Goal: Information Seeking & Learning: Find specific fact

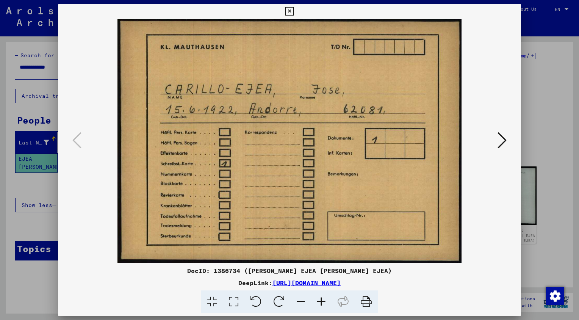
click at [290, 9] on icon at bounding box center [289, 11] width 9 height 9
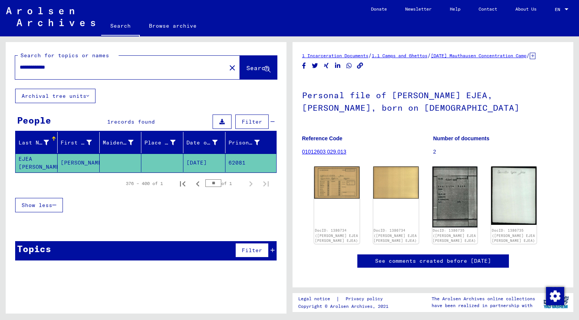
drag, startPoint x: 89, startPoint y: 69, endPoint x: 0, endPoint y: 74, distance: 89.6
click at [0, 74] on html "**********" at bounding box center [289, 160] width 579 height 320
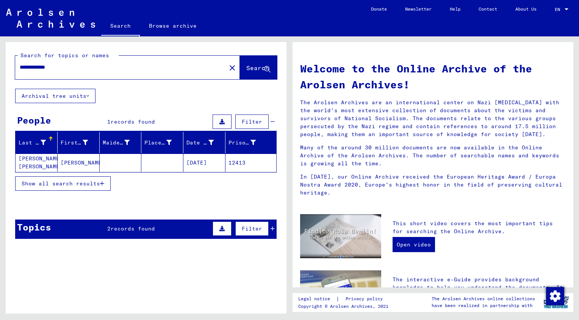
click at [32, 156] on mat-cell "[PERSON_NAME] [PERSON_NAME]" at bounding box center [37, 163] width 42 height 18
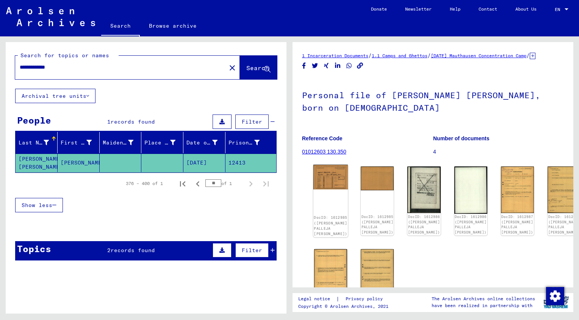
click at [323, 185] on img at bounding box center [331, 177] width 35 height 25
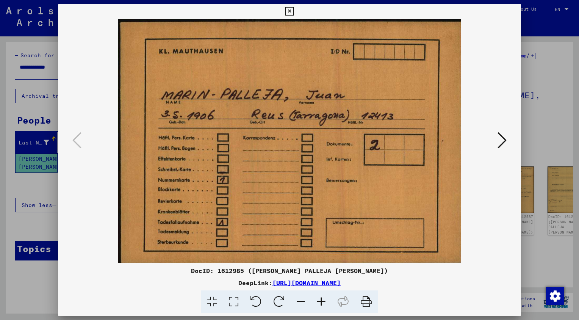
click at [502, 136] on icon at bounding box center [502, 140] width 9 height 18
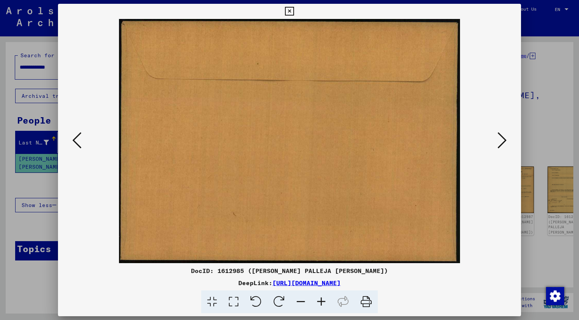
click at [502, 136] on icon at bounding box center [502, 140] width 9 height 18
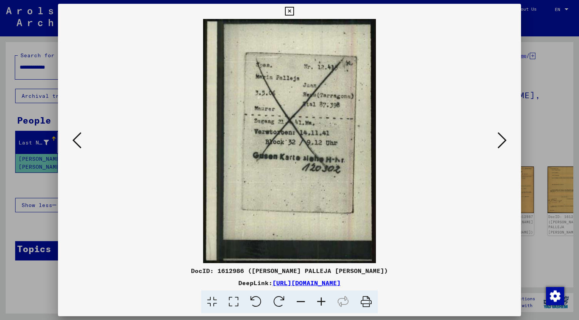
click at [502, 136] on icon at bounding box center [502, 140] width 9 height 18
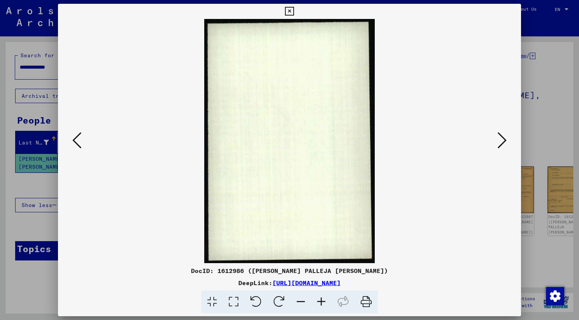
click at [502, 136] on icon at bounding box center [502, 140] width 9 height 18
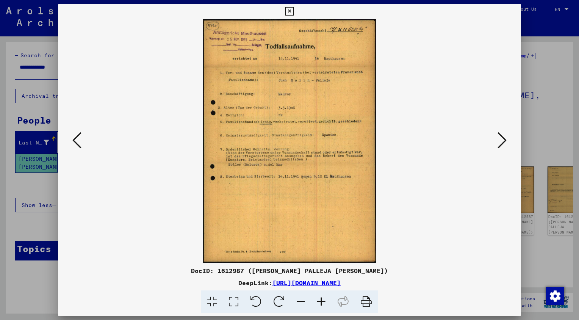
click at [502, 137] on icon at bounding box center [502, 140] width 9 height 18
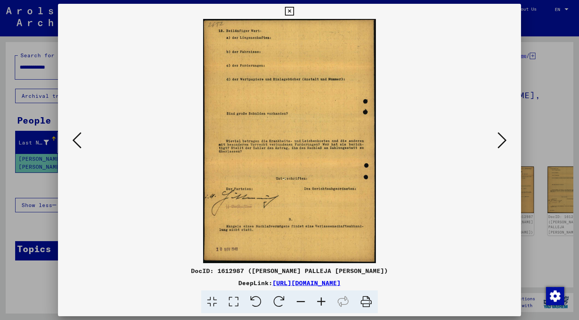
click at [502, 137] on icon at bounding box center [502, 140] width 9 height 18
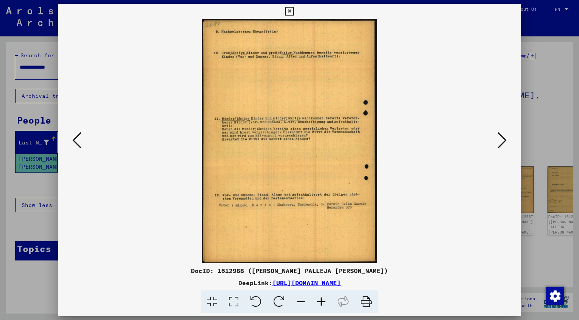
click at [502, 137] on icon at bounding box center [502, 140] width 9 height 18
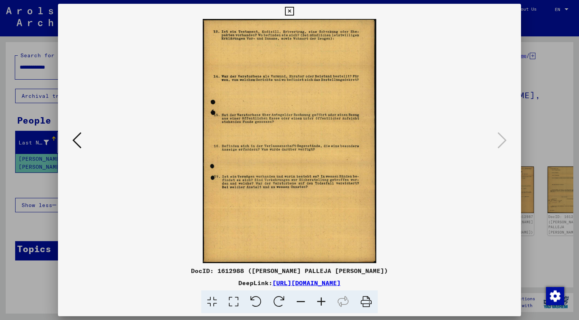
click at [287, 11] on icon at bounding box center [289, 11] width 9 height 9
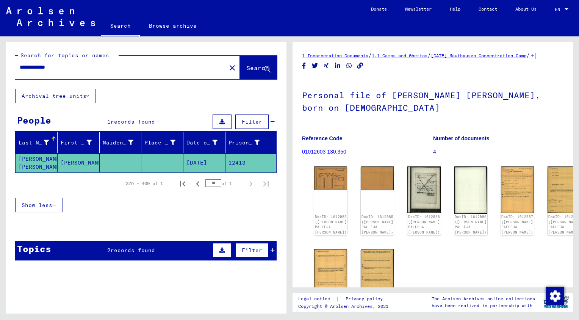
click at [96, 66] on input "**********" at bounding box center [121, 67] width 202 height 8
drag, startPoint x: 104, startPoint y: 65, endPoint x: -2, endPoint y: 69, distance: 105.9
click at [0, 69] on html "**********" at bounding box center [289, 160] width 579 height 320
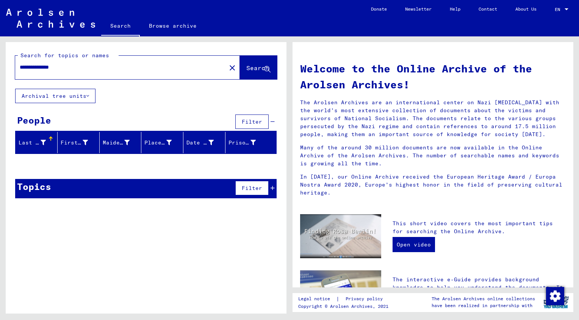
drag, startPoint x: 70, startPoint y: 65, endPoint x: -2, endPoint y: 67, distance: 71.3
click at [0, 67] on html "**********" at bounding box center [289, 160] width 579 height 320
drag, startPoint x: 77, startPoint y: 69, endPoint x: 3, endPoint y: 67, distance: 73.9
click at [3, 67] on div "**********" at bounding box center [145, 174] width 290 height 277
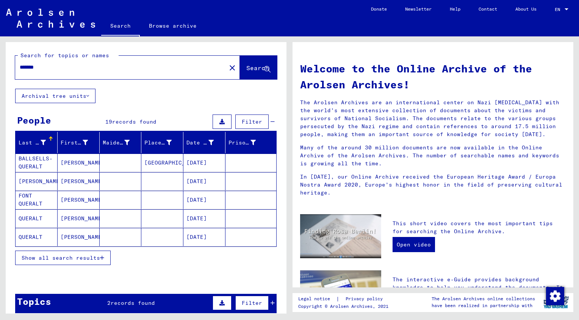
click at [63, 258] on span "Show all search results" at bounding box center [61, 257] width 78 height 7
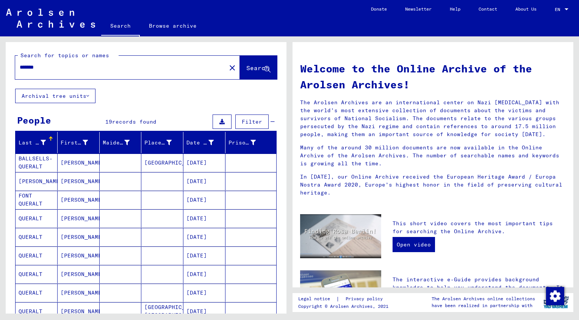
drag, startPoint x: 60, startPoint y: 70, endPoint x: -2, endPoint y: 69, distance: 61.4
click at [0, 69] on html "Search Browse archive Donate Newsletter Help Contact About Us Search Browse arc…" at bounding box center [289, 160] width 579 height 320
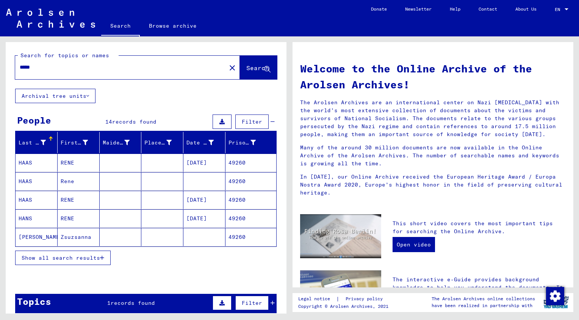
click at [55, 256] on span "Show all search results" at bounding box center [61, 257] width 78 height 7
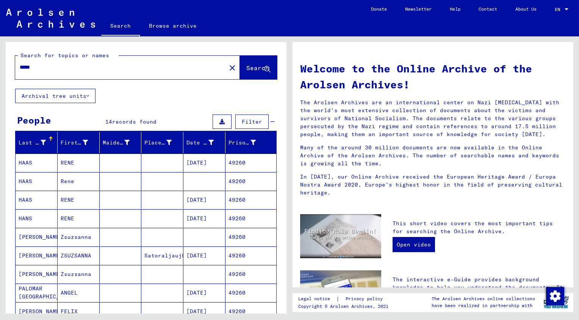
click at [38, 289] on mat-cell "PALOMAR [GEOGRAPHIC_DATA]" at bounding box center [37, 293] width 42 height 18
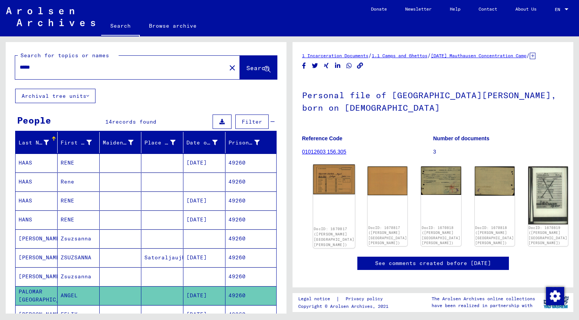
click at [324, 182] on img at bounding box center [334, 180] width 42 height 30
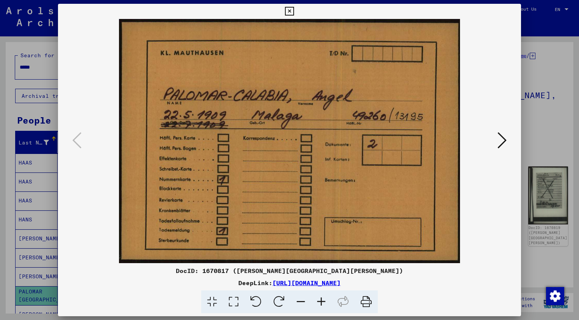
click at [503, 141] on icon at bounding box center [502, 140] width 9 height 18
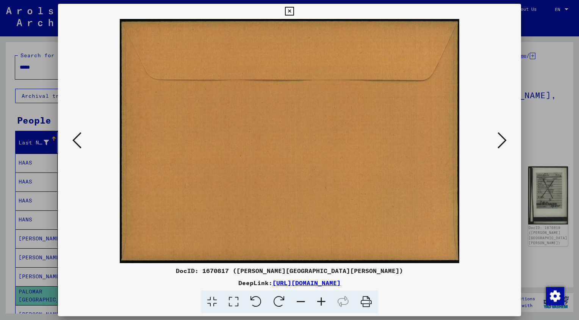
click at [503, 141] on icon at bounding box center [502, 140] width 9 height 18
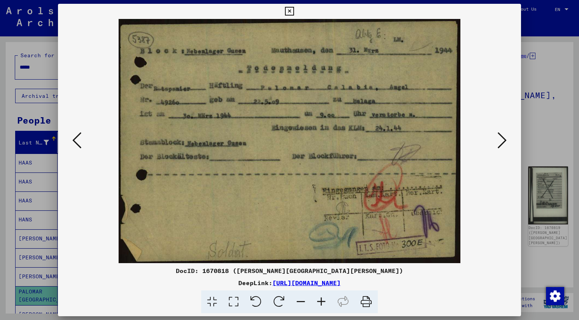
click at [503, 141] on icon at bounding box center [502, 140] width 9 height 18
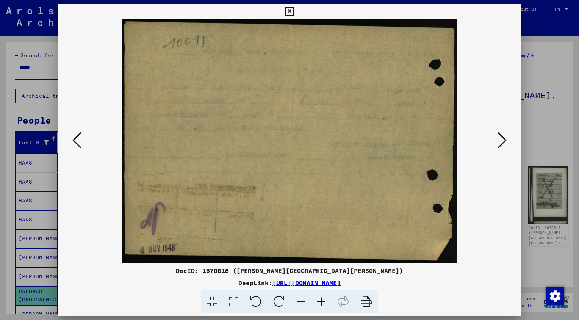
click at [503, 141] on icon at bounding box center [502, 140] width 9 height 18
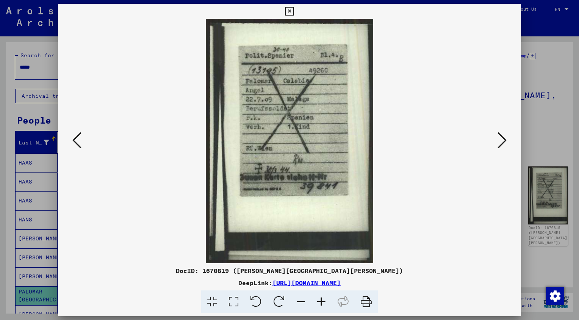
click at [503, 141] on icon at bounding box center [502, 140] width 9 height 18
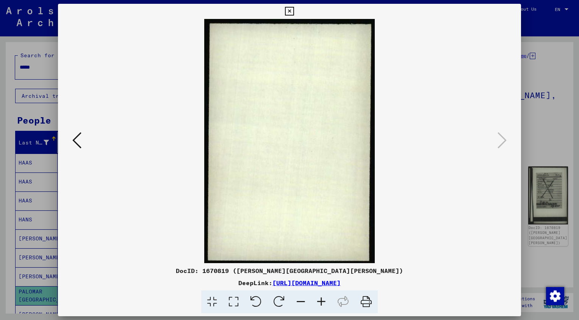
drag, startPoint x: 290, startPoint y: 12, endPoint x: 270, endPoint y: 21, distance: 22.1
click at [289, 12] on icon at bounding box center [289, 11] width 9 height 9
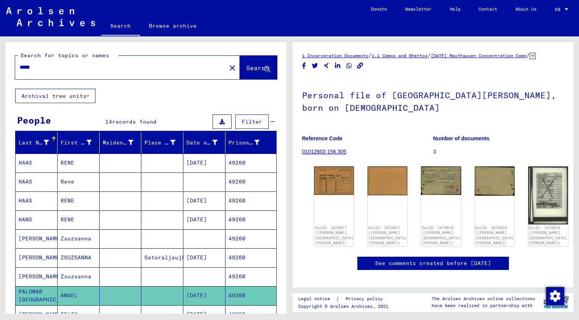
click at [0, 67] on html "Search Browse archive Donate Newsletter Help Contact About Us Search Browse arc…" at bounding box center [289, 160] width 579 height 320
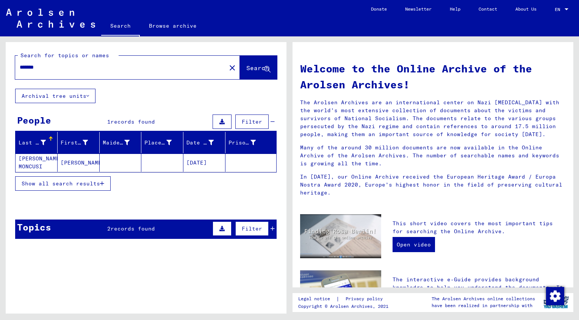
click at [30, 166] on mat-cell "MONCUSI [PERSON_NAME] MONCUSI [PERSON_NAME]" at bounding box center [37, 163] width 42 height 18
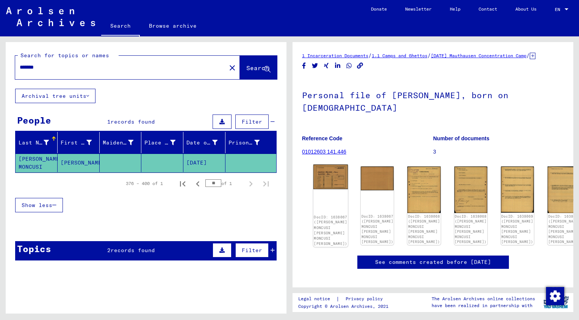
click at [332, 185] on img at bounding box center [331, 177] width 35 height 25
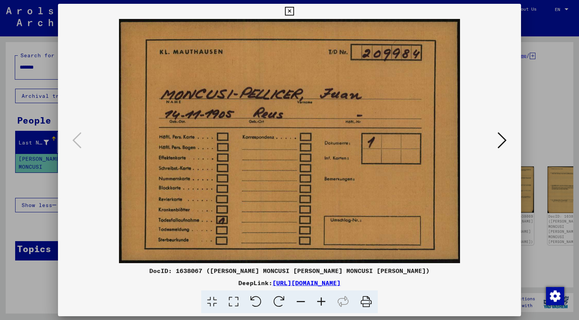
click at [505, 141] on icon at bounding box center [502, 140] width 9 height 18
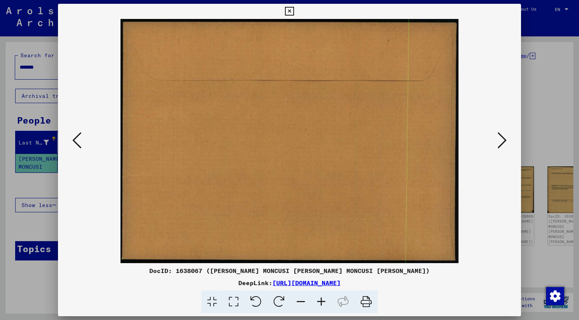
click at [505, 141] on icon at bounding box center [502, 140] width 9 height 18
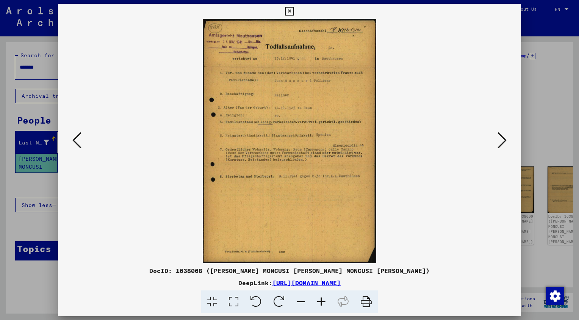
click at [505, 141] on icon at bounding box center [502, 140] width 9 height 18
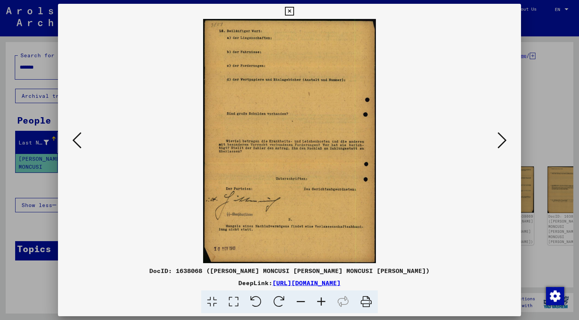
click at [505, 141] on icon at bounding box center [502, 140] width 9 height 18
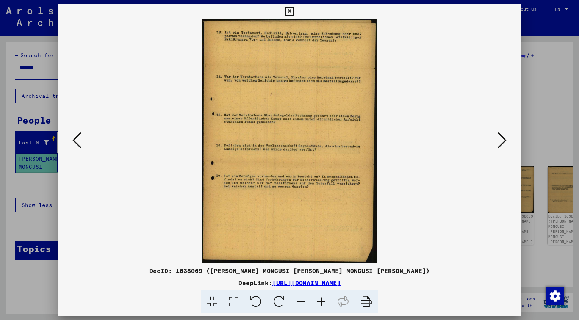
click at [505, 141] on icon at bounding box center [502, 140] width 9 height 18
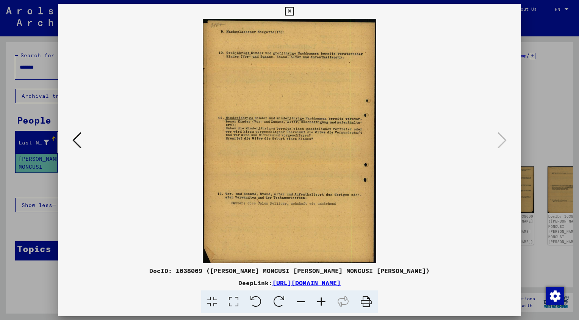
click at [289, 11] on icon at bounding box center [289, 11] width 9 height 9
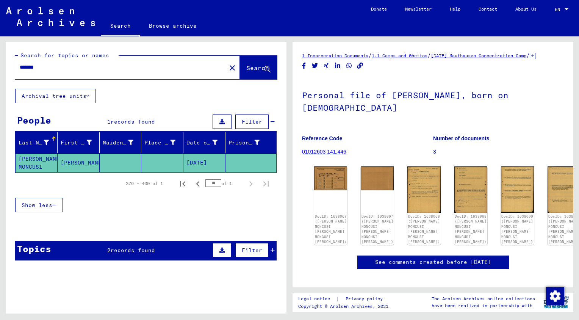
drag, startPoint x: 21, startPoint y: 63, endPoint x: -2, endPoint y: 63, distance: 22.7
click at [0, 63] on html "Search Browse archive Donate Newsletter Help Contact About Us Search Browse arc…" at bounding box center [289, 160] width 579 height 320
type input "****"
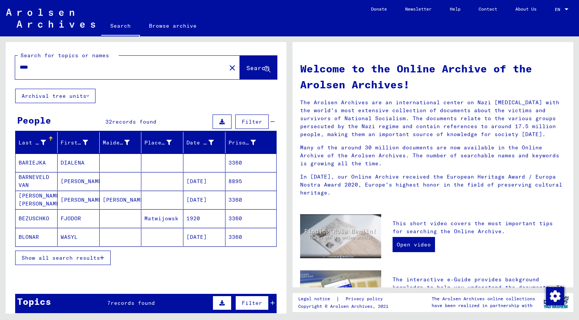
click at [55, 257] on span "Show all search results" at bounding box center [61, 257] width 78 height 7
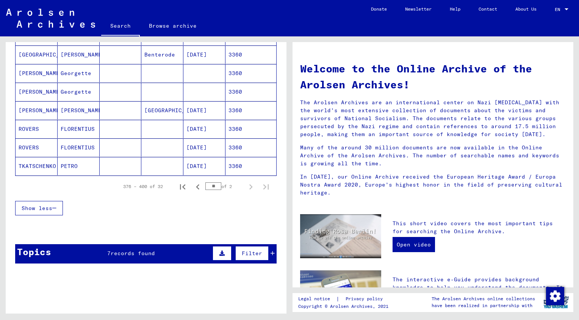
scroll to position [439, 0]
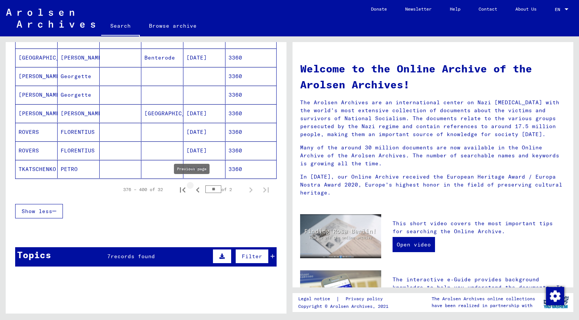
click at [193, 188] on icon "Previous page" at bounding box center [198, 190] width 11 height 11
type input "**"
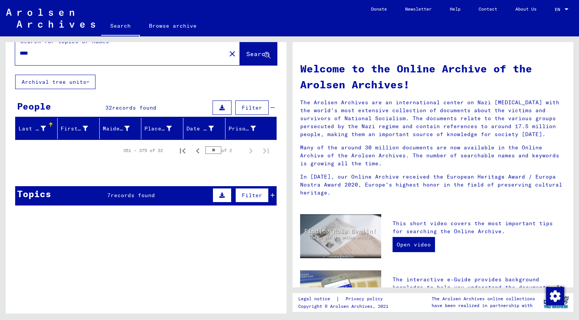
scroll to position [0, 0]
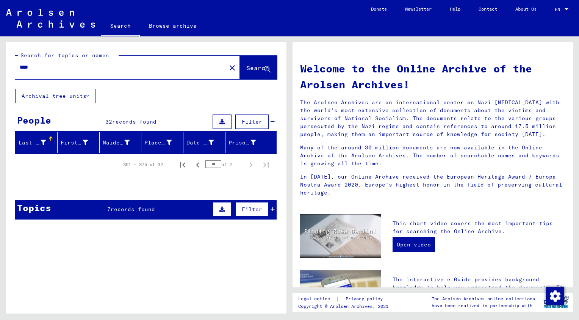
drag, startPoint x: 88, startPoint y: 64, endPoint x: 18, endPoint y: 67, distance: 70.2
click at [19, 67] on div "****" at bounding box center [116, 67] width 202 height 17
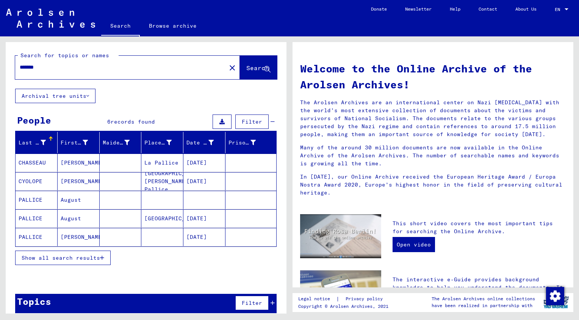
click at [52, 255] on span "Show all search results" at bounding box center [61, 257] width 78 height 7
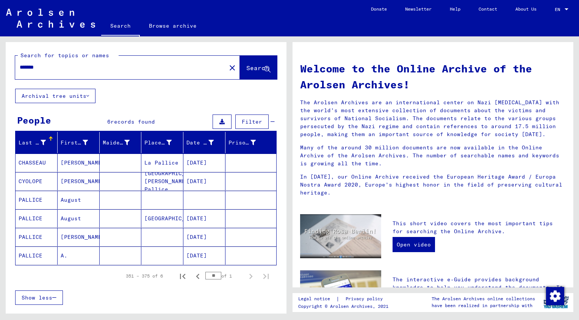
click at [37, 66] on input "*******" at bounding box center [119, 67] width 198 height 8
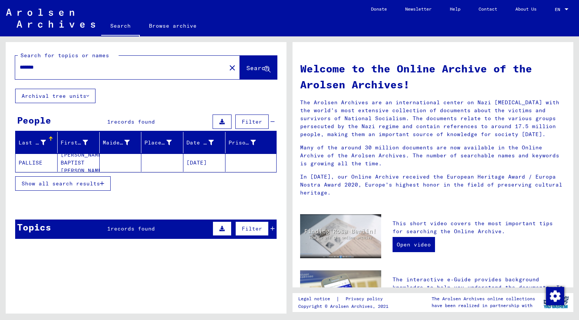
drag, startPoint x: 61, startPoint y: 69, endPoint x: -2, endPoint y: 68, distance: 62.9
click at [0, 68] on html "Search Browse archive Donate Newsletter Help Contact About Us Search Browse arc…" at bounding box center [289, 160] width 579 height 320
click at [27, 161] on mat-cell "MONCUSI [PERSON_NAME] MONCUSI [PERSON_NAME]" at bounding box center [37, 163] width 42 height 18
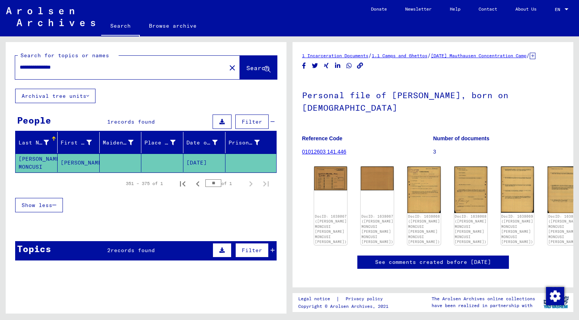
click at [343, 190] on div "DocID: 1638067 ([PERSON_NAME] MONCUSI [PERSON_NAME] MONCUSI [PERSON_NAME]) DocI…" at bounding box center [433, 205] width 244 height 85
click at [334, 189] on img at bounding box center [331, 177] width 35 height 25
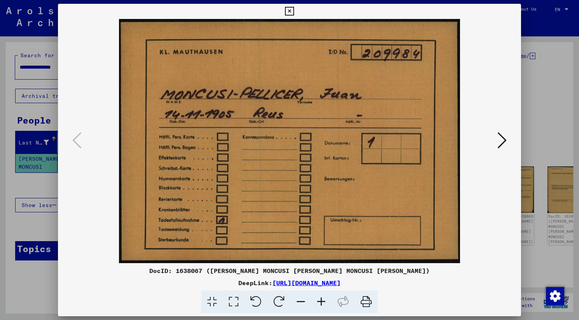
click at [499, 140] on icon at bounding box center [502, 140] width 9 height 18
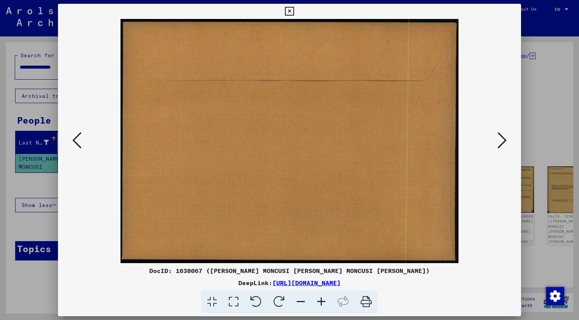
click at [499, 140] on icon at bounding box center [502, 140] width 9 height 18
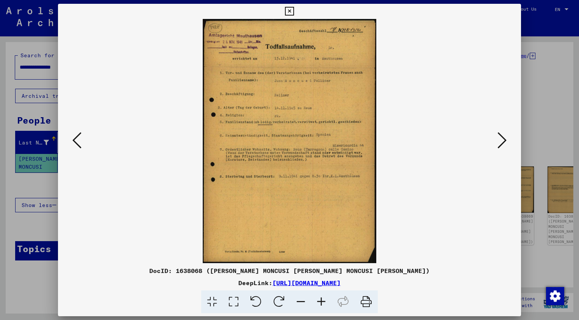
click at [499, 140] on icon at bounding box center [502, 140] width 9 height 18
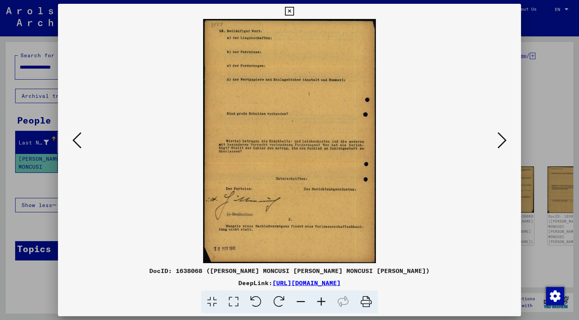
click at [499, 140] on icon at bounding box center [502, 140] width 9 height 18
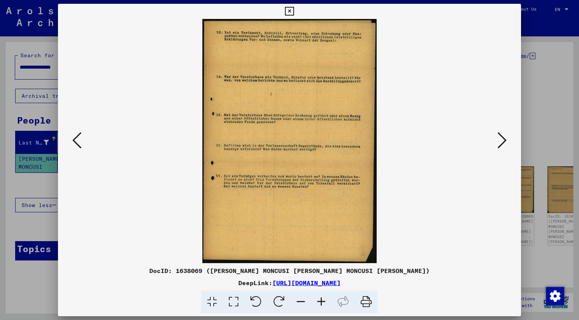
click at [499, 140] on icon at bounding box center [502, 140] width 9 height 18
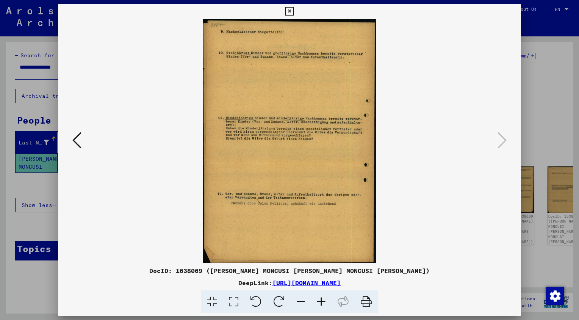
click at [290, 8] on icon at bounding box center [289, 11] width 9 height 9
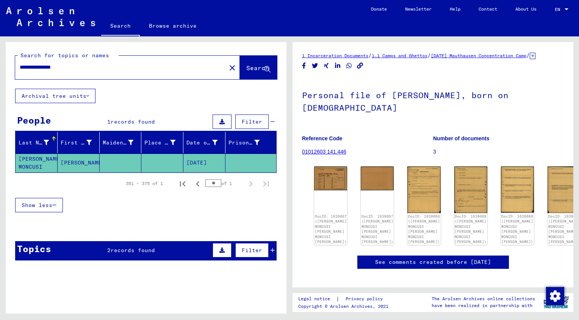
drag, startPoint x: 97, startPoint y: 65, endPoint x: -2, endPoint y: 64, distance: 98.6
click at [0, 64] on html "**********" at bounding box center [289, 160] width 579 height 320
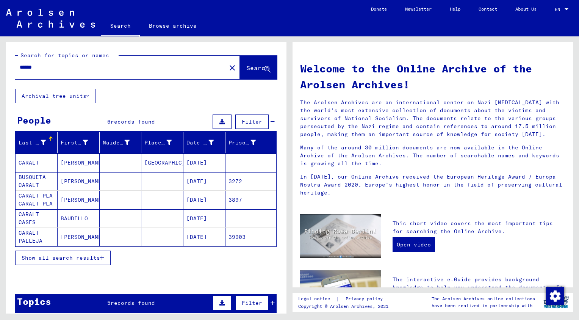
click at [32, 240] on mat-cell "PALLEJA CARALT PALLEJA CARALT" at bounding box center [37, 237] width 42 height 18
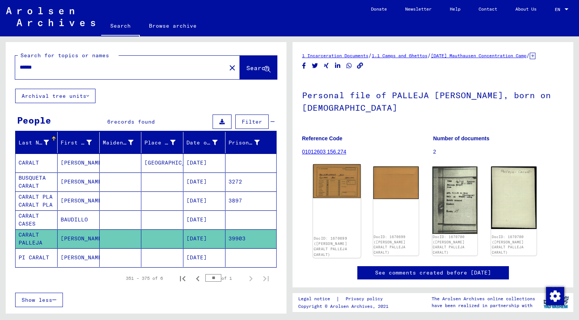
click at [325, 188] on img at bounding box center [337, 181] width 48 height 34
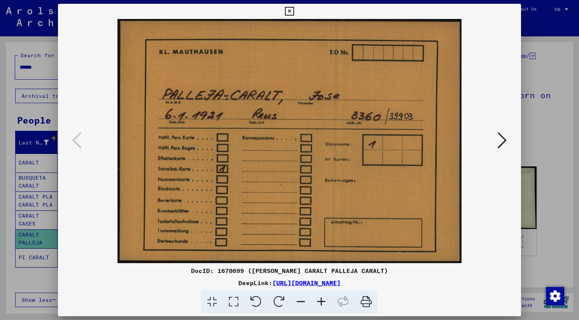
click at [500, 144] on icon at bounding box center [502, 140] width 9 height 18
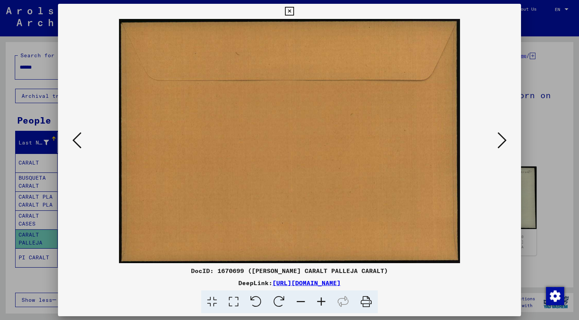
click at [500, 144] on icon at bounding box center [502, 140] width 9 height 18
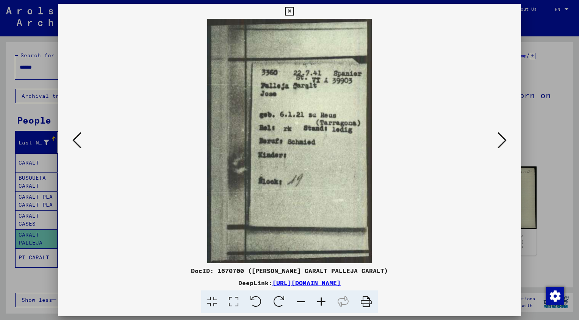
click at [500, 144] on icon at bounding box center [502, 140] width 9 height 18
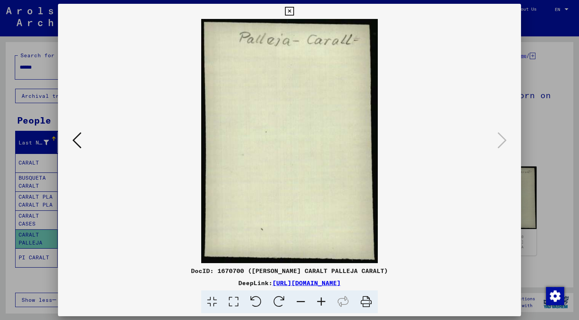
click at [287, 10] on icon at bounding box center [289, 11] width 9 height 9
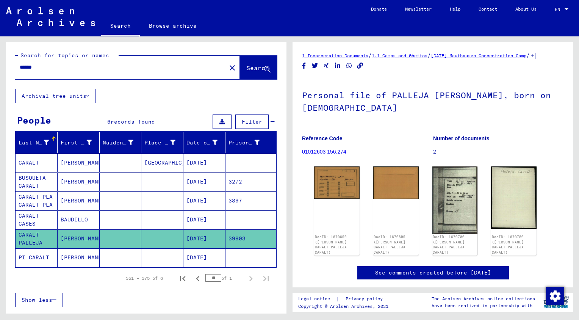
drag, startPoint x: 61, startPoint y: 66, endPoint x: -2, endPoint y: 66, distance: 62.2
click at [0, 66] on html "Search Browse archive Donate Newsletter Help Contact About Us Search Browse arc…" at bounding box center [289, 160] width 579 height 320
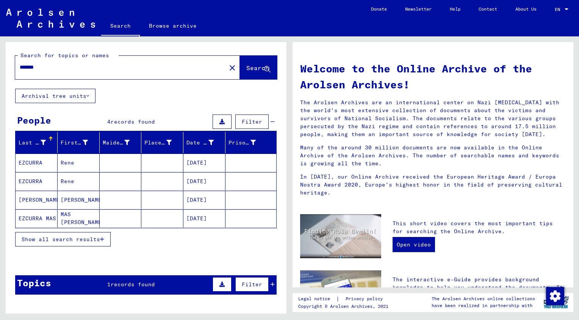
click at [36, 198] on mat-cell "[PERSON_NAME]" at bounding box center [37, 200] width 42 height 18
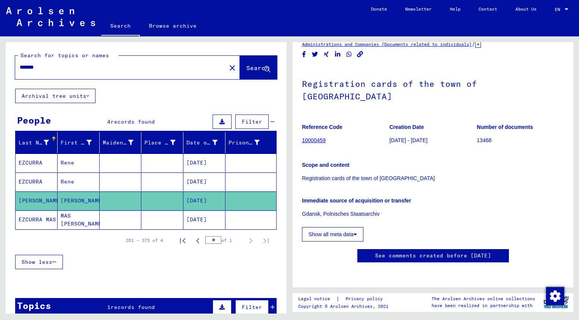
scroll to position [263, 0]
drag, startPoint x: 3, startPoint y: 65, endPoint x: -2, endPoint y: 65, distance: 4.9
click at [0, 65] on html "Search Browse archive Donate Newsletter Help Contact About Us Search Browse arc…" at bounding box center [289, 160] width 579 height 320
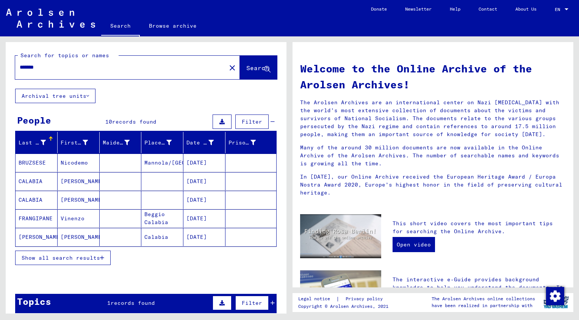
click at [59, 257] on span "Show all search results" at bounding box center [61, 257] width 78 height 7
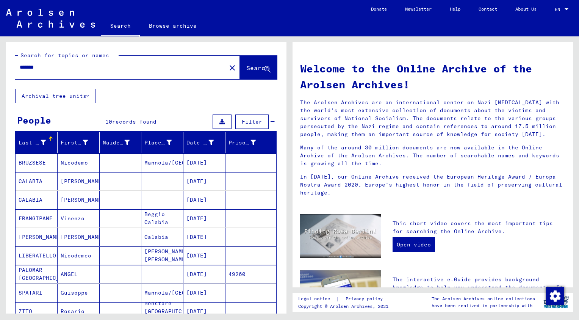
click at [34, 274] on mat-cell "PALOMAR [GEOGRAPHIC_DATA]" at bounding box center [37, 274] width 42 height 18
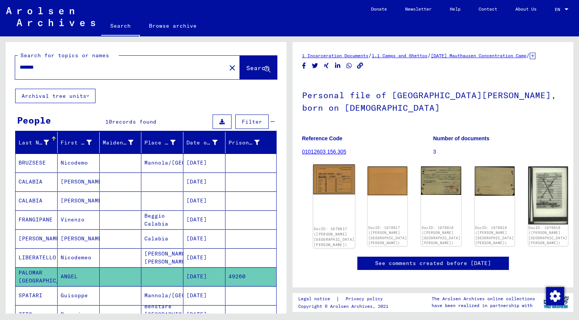
click at [341, 187] on img at bounding box center [334, 180] width 42 height 30
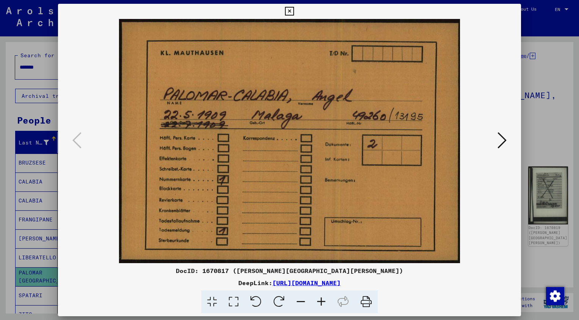
click at [505, 140] on icon at bounding box center [502, 140] width 9 height 18
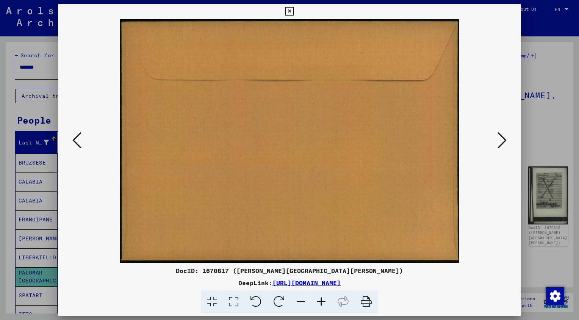
click at [505, 140] on icon at bounding box center [502, 140] width 9 height 18
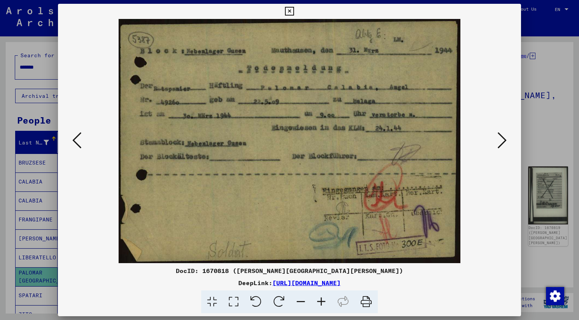
click at [505, 140] on icon at bounding box center [502, 140] width 9 height 18
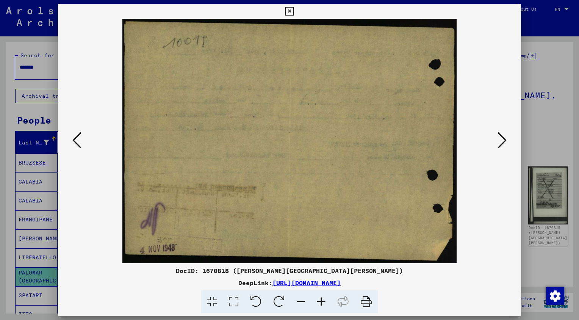
click at [505, 140] on icon at bounding box center [502, 140] width 9 height 18
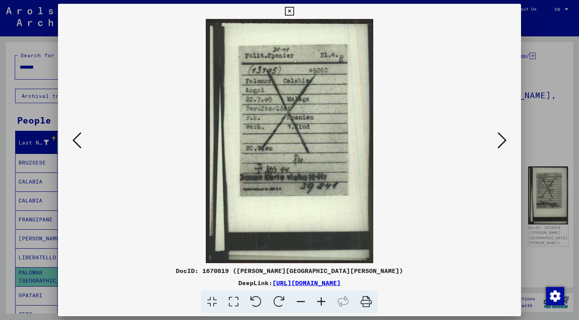
click at [505, 140] on icon at bounding box center [502, 140] width 9 height 18
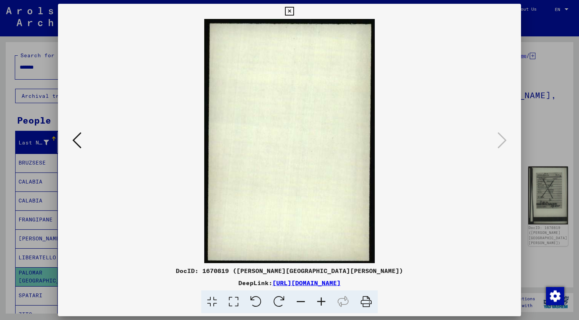
click at [292, 14] on icon at bounding box center [289, 11] width 9 height 9
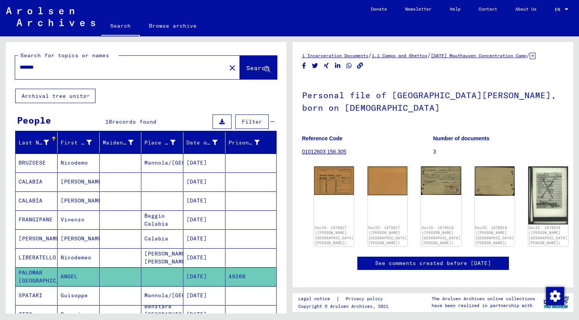
drag, startPoint x: 67, startPoint y: 67, endPoint x: -2, endPoint y: 67, distance: 68.6
click at [0, 67] on html "Search Browse archive Donate Newsletter Help Contact About Us Search Browse arc…" at bounding box center [289, 160] width 579 height 320
type input "**********"
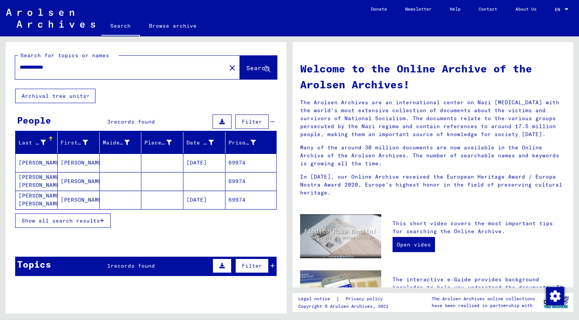
click at [32, 163] on mat-cell "[PERSON_NAME]" at bounding box center [37, 163] width 42 height 18
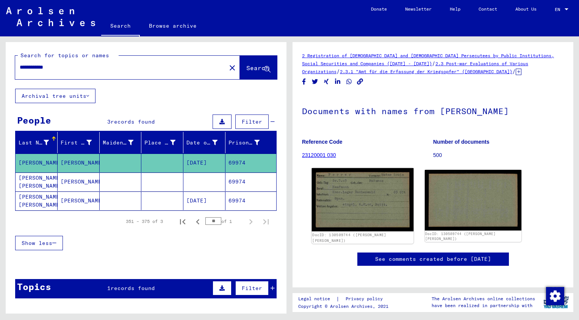
click at [338, 193] on img at bounding box center [363, 199] width 102 height 63
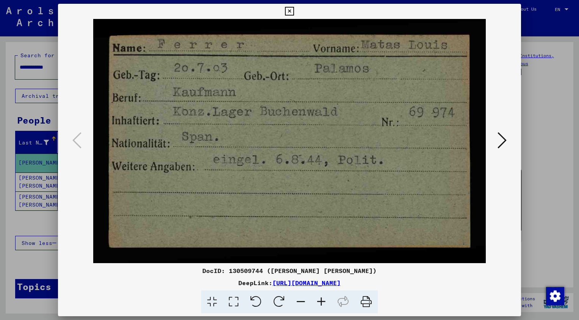
click at [498, 141] on icon at bounding box center [502, 140] width 9 height 18
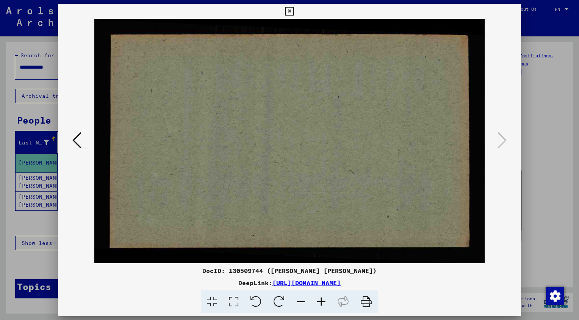
click at [289, 13] on icon at bounding box center [289, 11] width 9 height 9
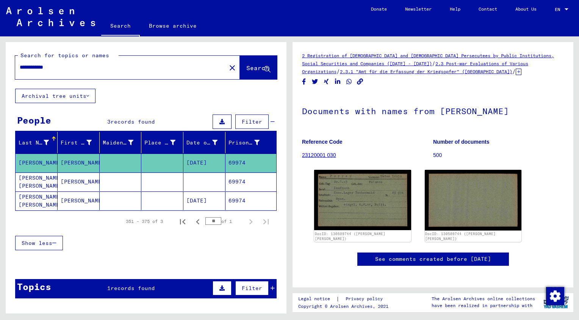
click at [26, 181] on mat-cell "[PERSON_NAME] [PERSON_NAME]" at bounding box center [37, 181] width 42 height 19
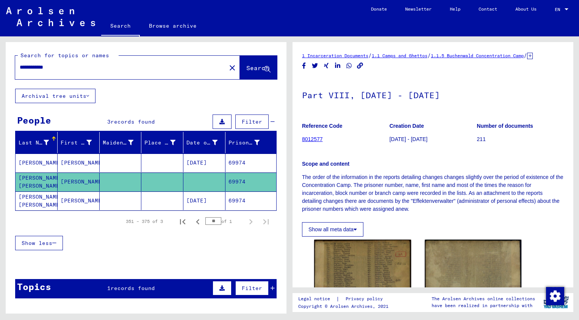
click at [27, 203] on mat-cell "[PERSON_NAME] [PERSON_NAME] [PERSON_NAME] [PERSON_NAME]" at bounding box center [37, 200] width 42 height 19
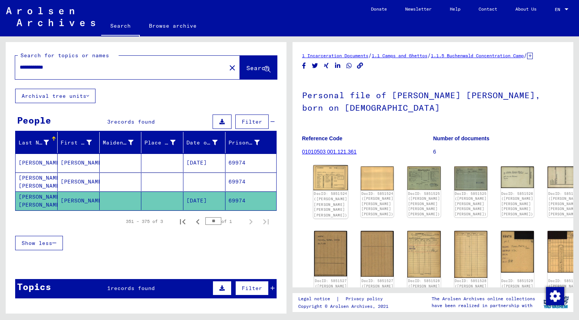
click at [325, 187] on img at bounding box center [331, 177] width 35 height 25
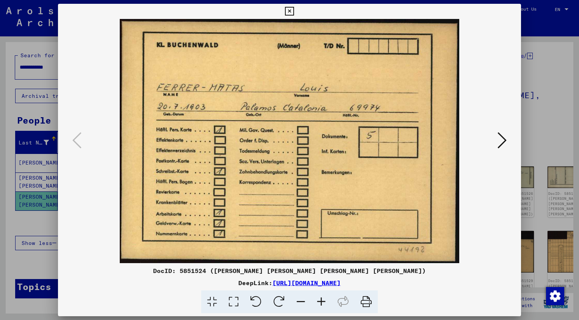
click at [496, 135] on button at bounding box center [502, 141] width 14 height 22
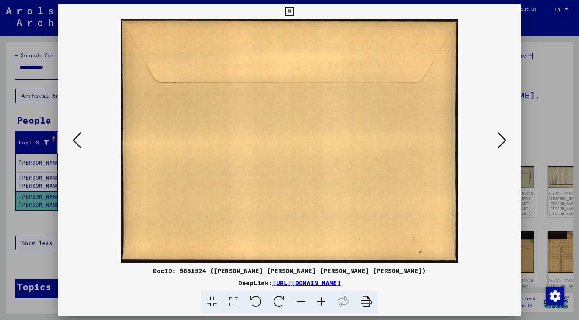
click at [496, 135] on button at bounding box center [502, 141] width 14 height 22
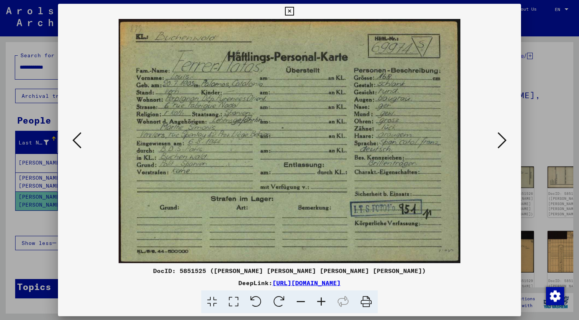
click at [496, 135] on button at bounding box center [502, 141] width 14 height 22
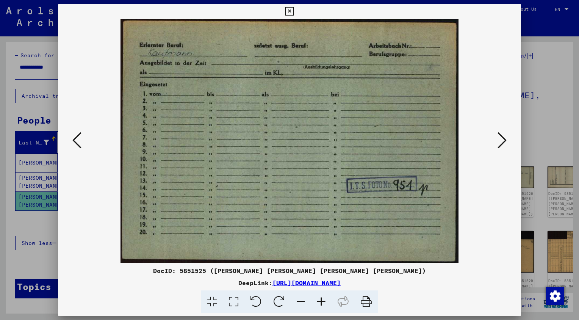
click at [496, 135] on button at bounding box center [502, 141] width 14 height 22
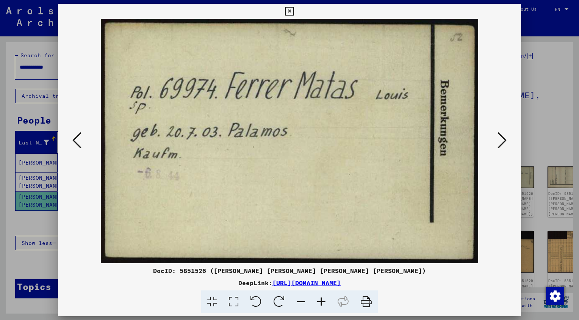
click at [496, 135] on button at bounding box center [502, 141] width 14 height 22
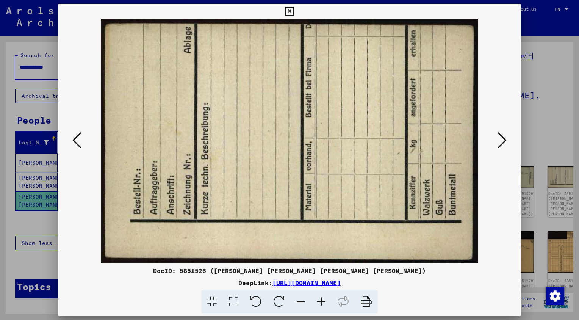
click at [496, 135] on button at bounding box center [502, 141] width 14 height 22
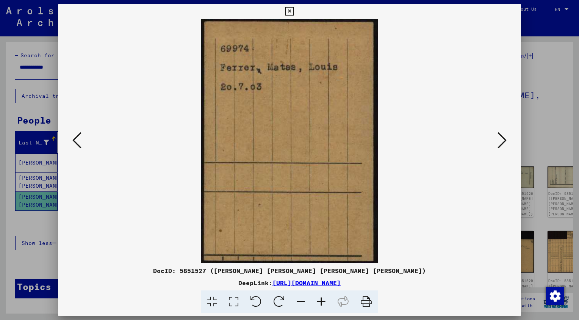
click at [507, 141] on button at bounding box center [502, 141] width 14 height 22
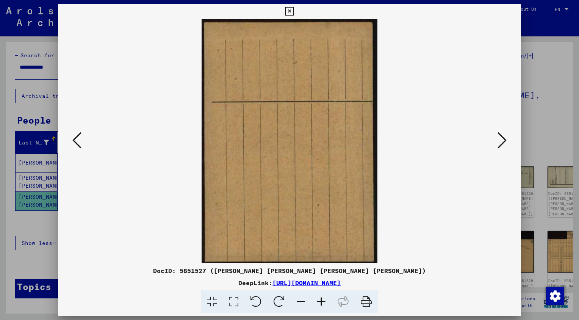
click at [507, 141] on button at bounding box center [502, 141] width 14 height 22
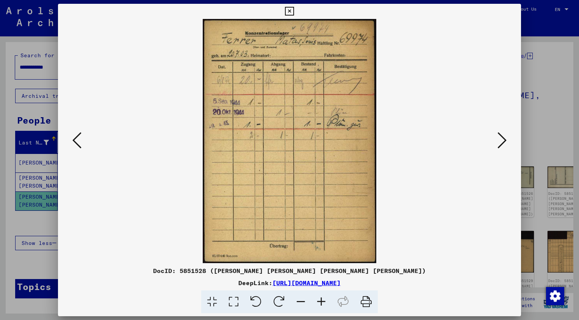
click at [507, 141] on button at bounding box center [502, 141] width 14 height 22
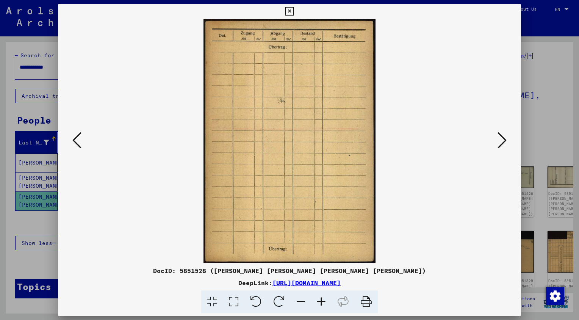
click at [507, 141] on button at bounding box center [502, 141] width 14 height 22
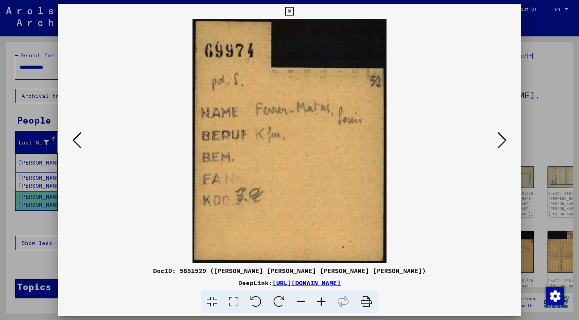
click at [507, 141] on button at bounding box center [502, 141] width 14 height 22
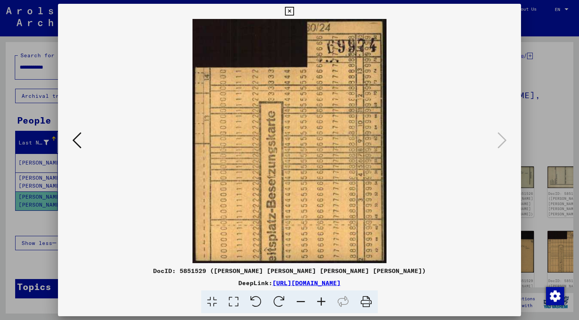
click at [287, 10] on icon at bounding box center [289, 11] width 9 height 9
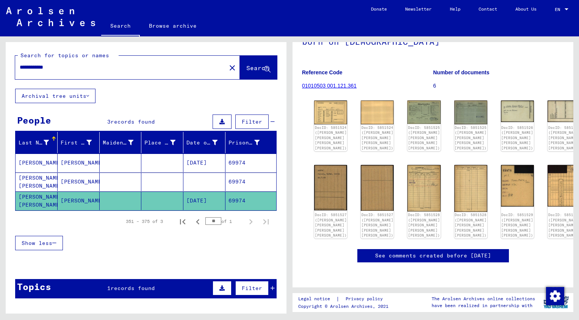
scroll to position [122, 0]
click at [19, 165] on mat-cell "[PERSON_NAME]" at bounding box center [37, 163] width 42 height 19
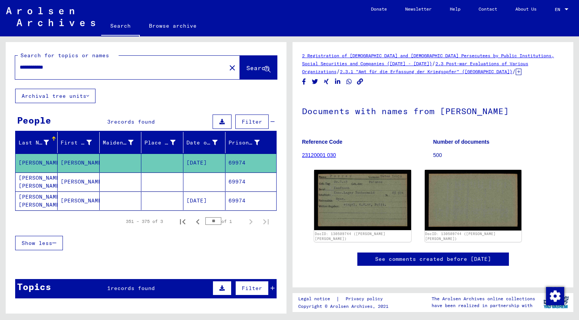
click at [30, 182] on mat-cell "[PERSON_NAME] [PERSON_NAME]" at bounding box center [37, 181] width 42 height 19
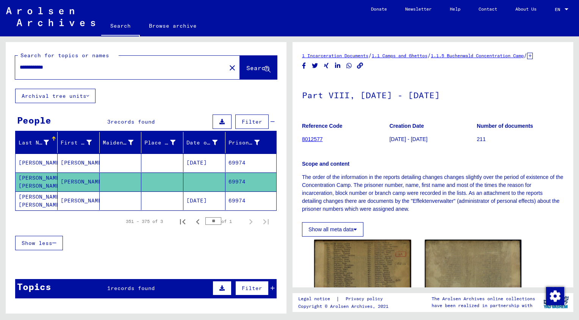
click at [28, 194] on mat-cell "[PERSON_NAME] [PERSON_NAME] [PERSON_NAME] [PERSON_NAME]" at bounding box center [37, 200] width 42 height 19
